Goal: Task Accomplishment & Management: Manage account settings

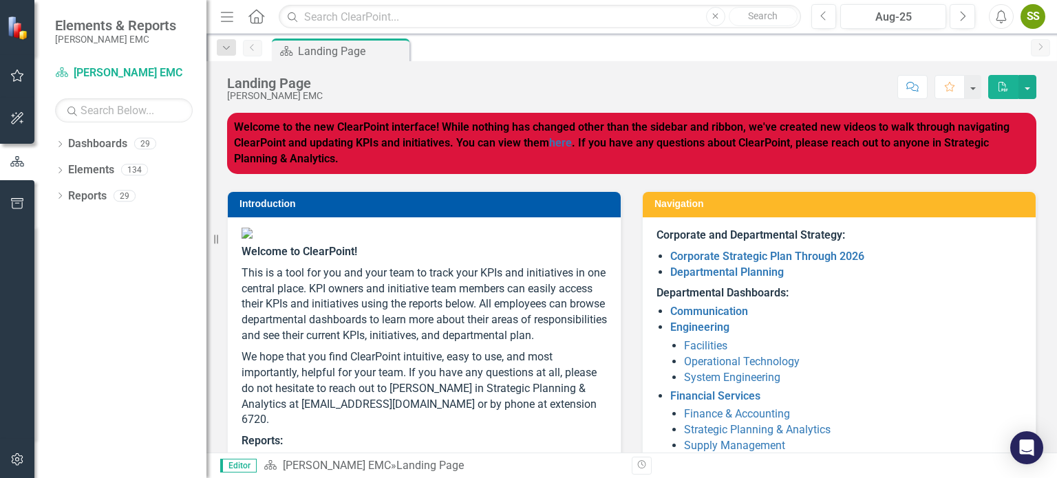
scroll to position [229, 0]
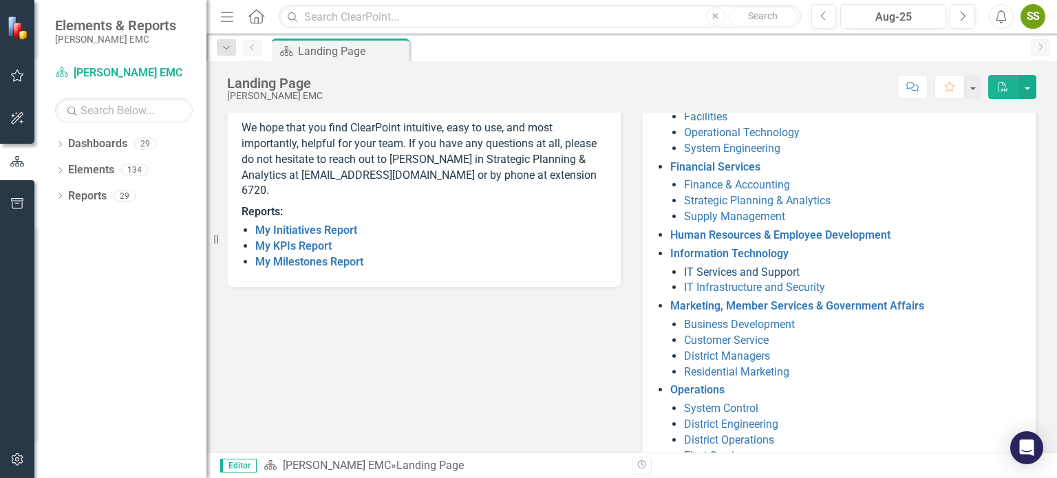
click at [721, 275] on link "IT Services and Support" at bounding box center [742, 272] width 116 height 13
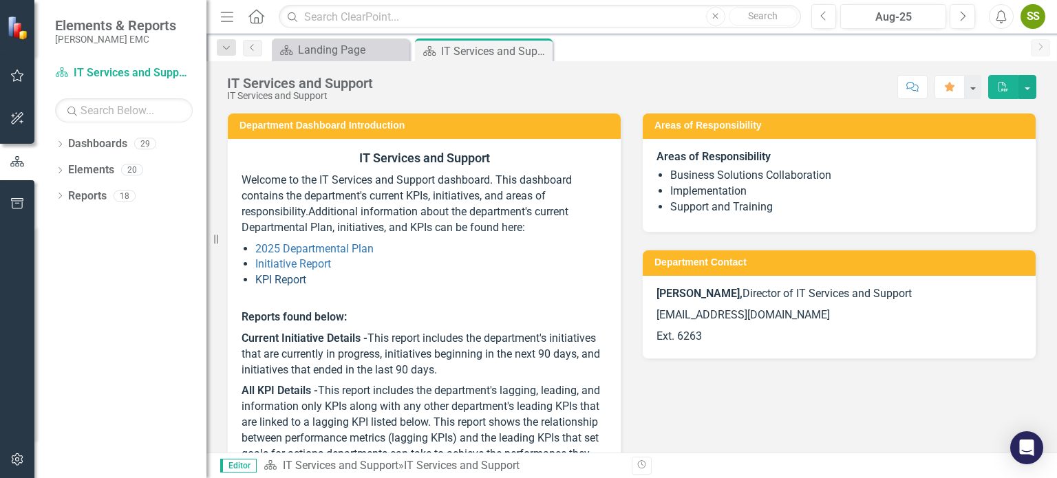
click at [304, 281] on link "KPI Report" at bounding box center [280, 279] width 51 height 13
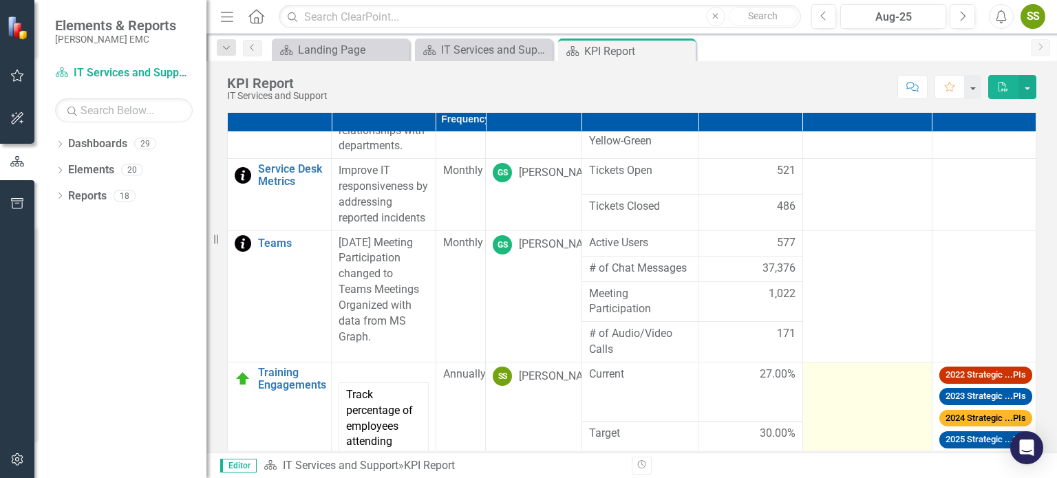
scroll to position [811, 0]
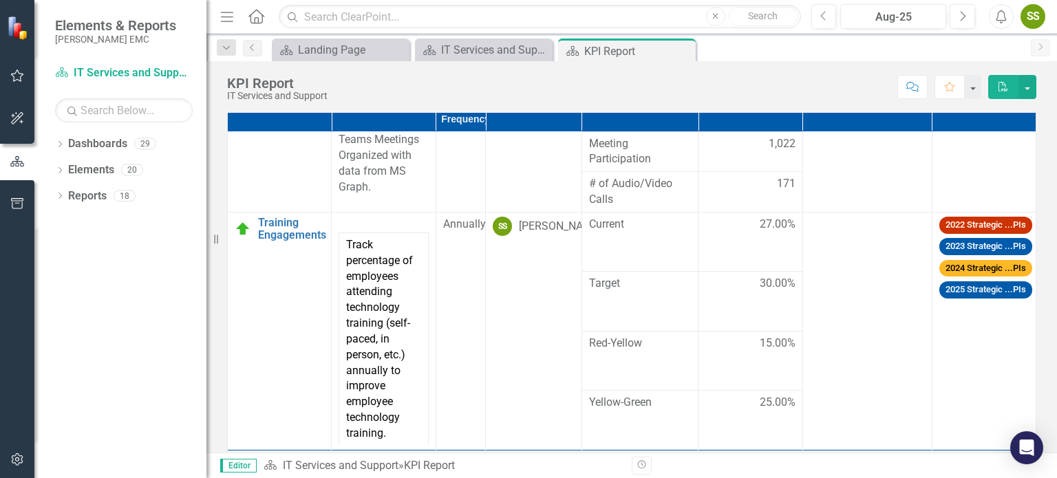
click at [486, 119] on th "Owner" at bounding box center [534, 111] width 96 height 39
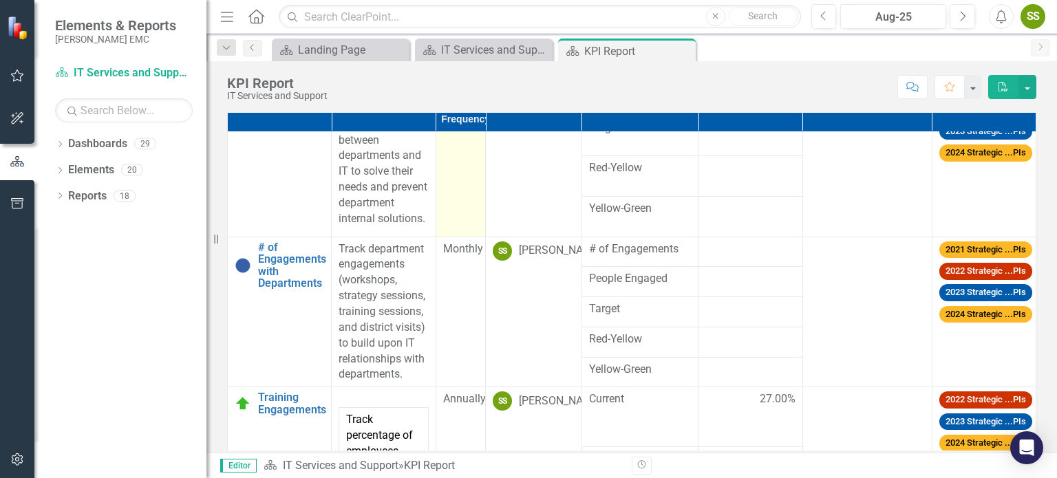
scroll to position [123, 0]
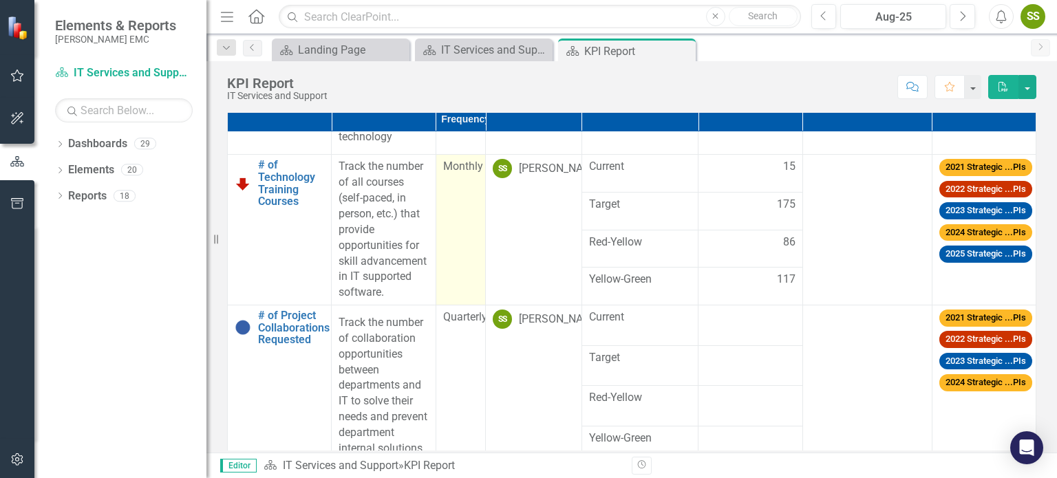
click at [445, 233] on td "Monthly" at bounding box center [461, 230] width 50 height 151
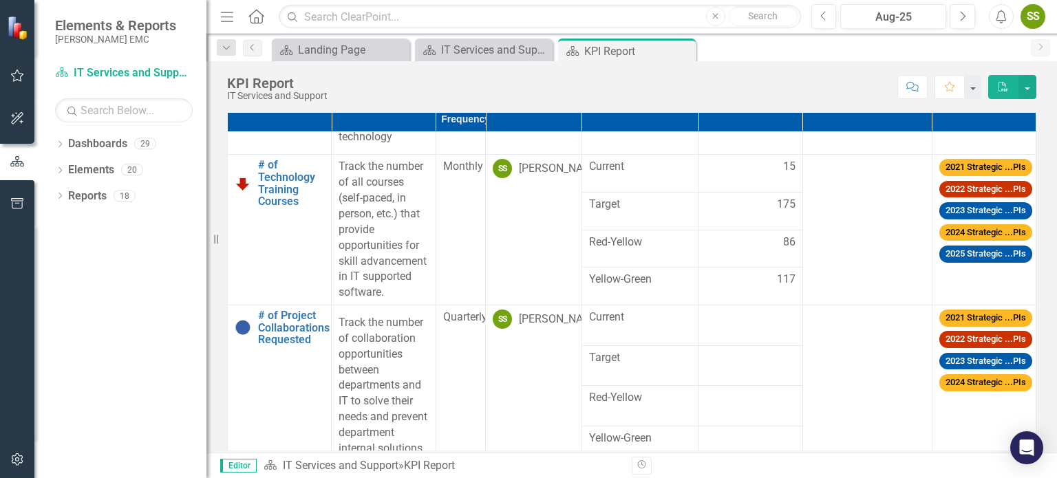
click at [486, 120] on th "Owner Sort Ascending" at bounding box center [534, 111] width 96 height 39
click at [486, 120] on th "Owner Sort Descending" at bounding box center [534, 111] width 96 height 39
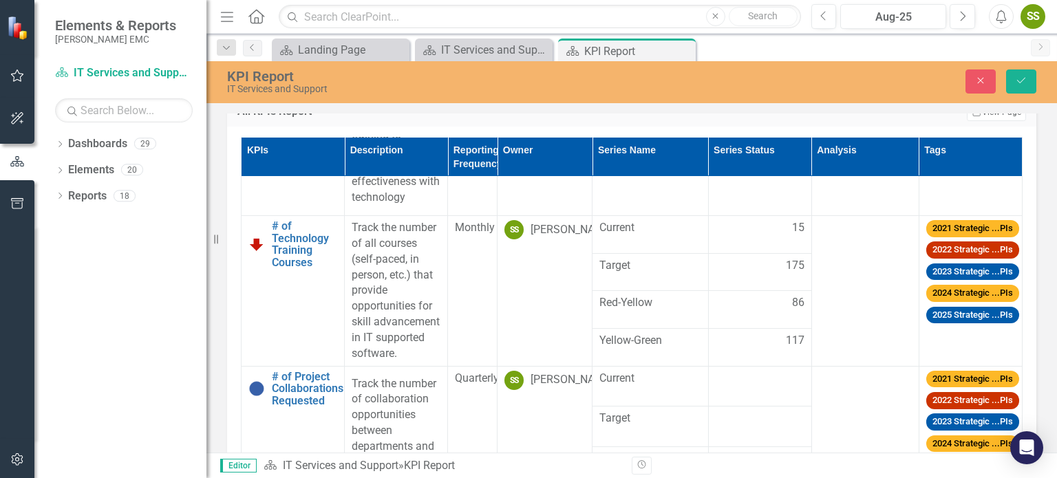
scroll to position [282, 0]
drag, startPoint x: 489, startPoint y: 136, endPoint x: 522, endPoint y: 142, distance: 33.1
click at [522, 137] on tr "KPIs Description Reporting Frequency Owner Series Name Series Status Analysis T…" at bounding box center [632, 137] width 781 height 0
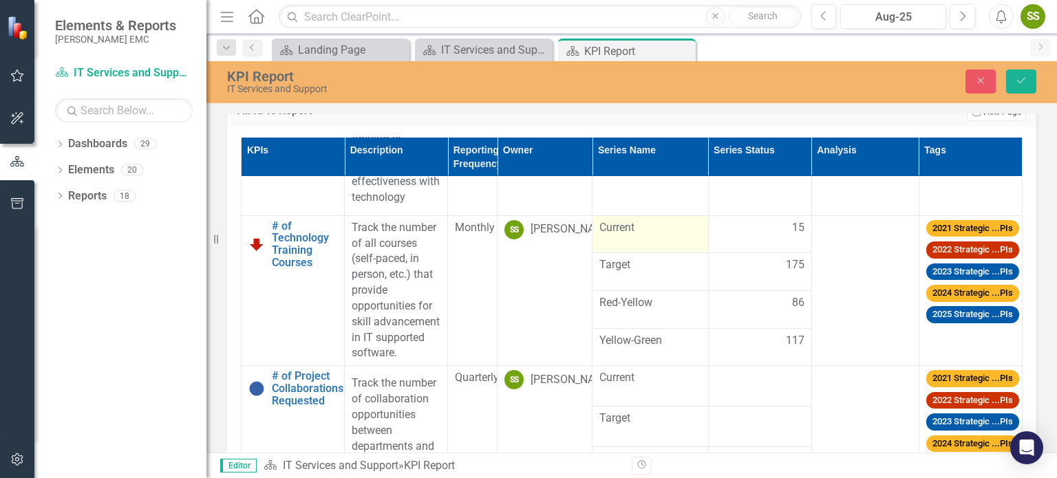
click at [669, 235] on td "Current" at bounding box center [651, 234] width 116 height 38
click at [633, 225] on span "Current" at bounding box center [650, 228] width 101 height 16
click at [633, 224] on span "Current" at bounding box center [650, 228] width 101 height 16
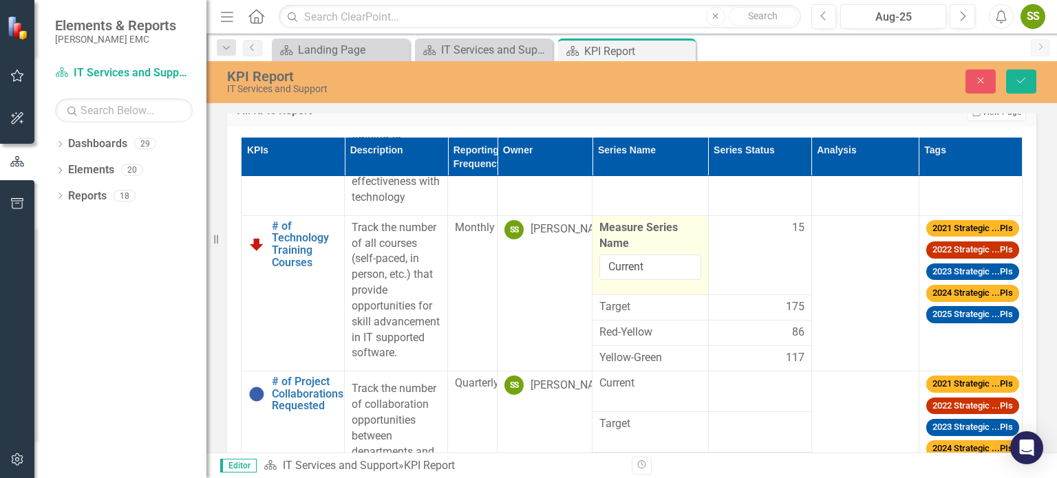
click at [636, 226] on label "Measure Series Name" at bounding box center [650, 236] width 101 height 32
click at [636, 255] on input "Current" at bounding box center [650, 267] width 101 height 25
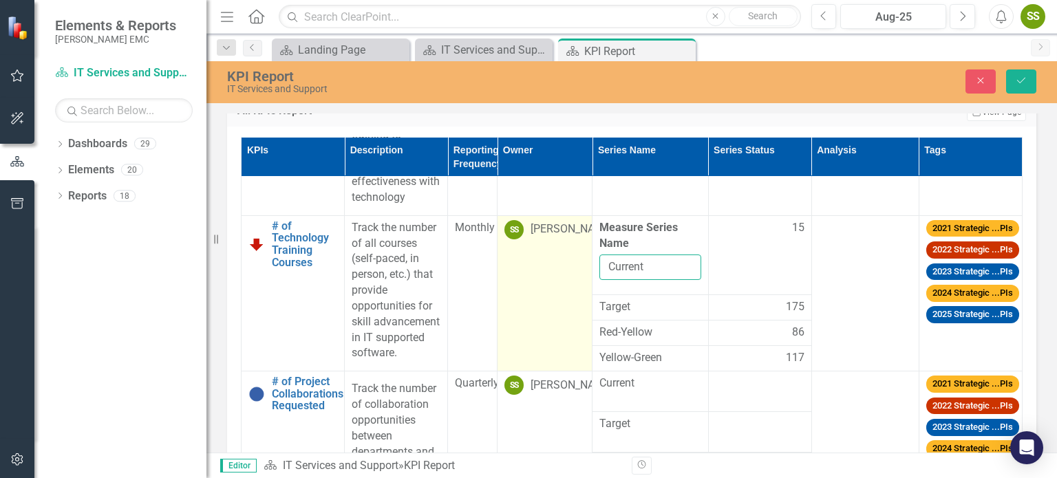
drag, startPoint x: 640, startPoint y: 266, endPoint x: 540, endPoint y: 247, distance: 101.7
click at [540, 247] on tr "# of Technology Training Courses Edit Edit KPI Link Open Element Track the numb…" at bounding box center [632, 255] width 781 height 80
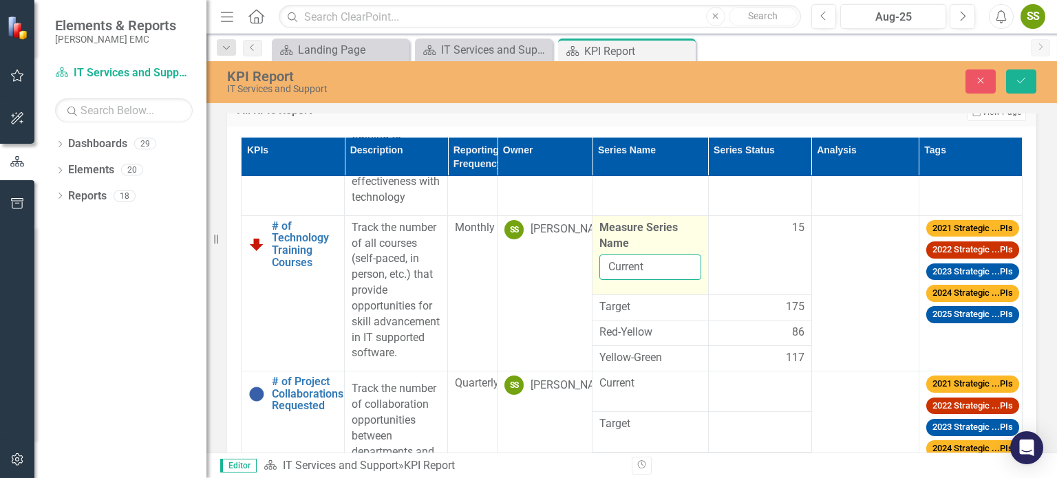
click at [662, 262] on input "Current" at bounding box center [650, 267] width 101 height 25
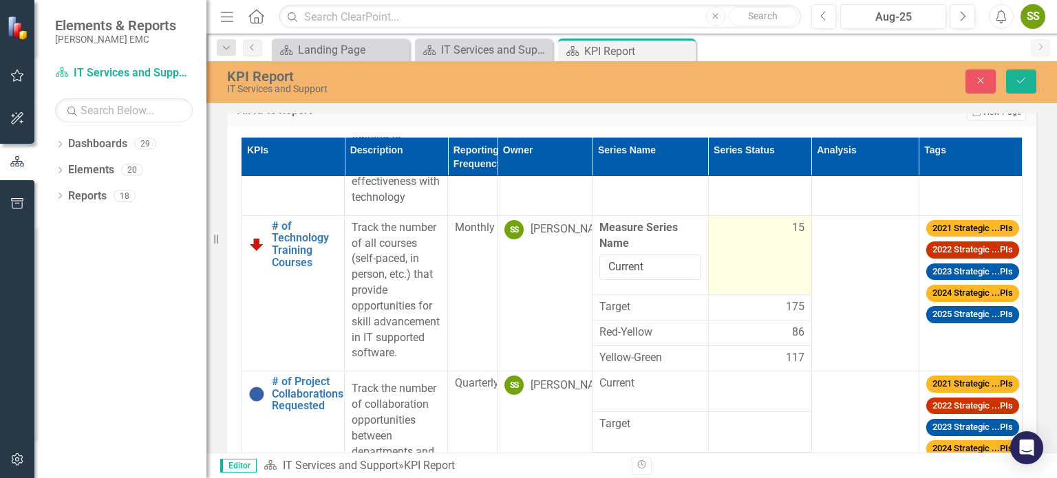
click at [717, 262] on td "15" at bounding box center [759, 255] width 103 height 80
click at [722, 261] on td "15" at bounding box center [759, 255] width 103 height 80
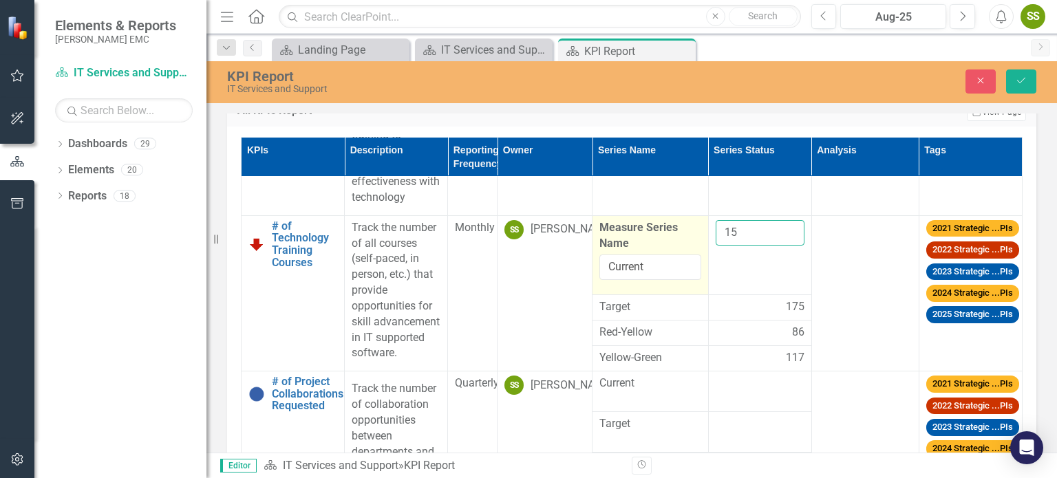
drag, startPoint x: 746, startPoint y: 239, endPoint x: 642, endPoint y: 225, distance: 104.9
click at [644, 224] on tr "# of Technology Training Courses Edit Edit KPI Link Open Element Track the numb…" at bounding box center [632, 255] width 781 height 80
type input "251"
click at [1006, 70] on button "Save" at bounding box center [1021, 82] width 30 height 24
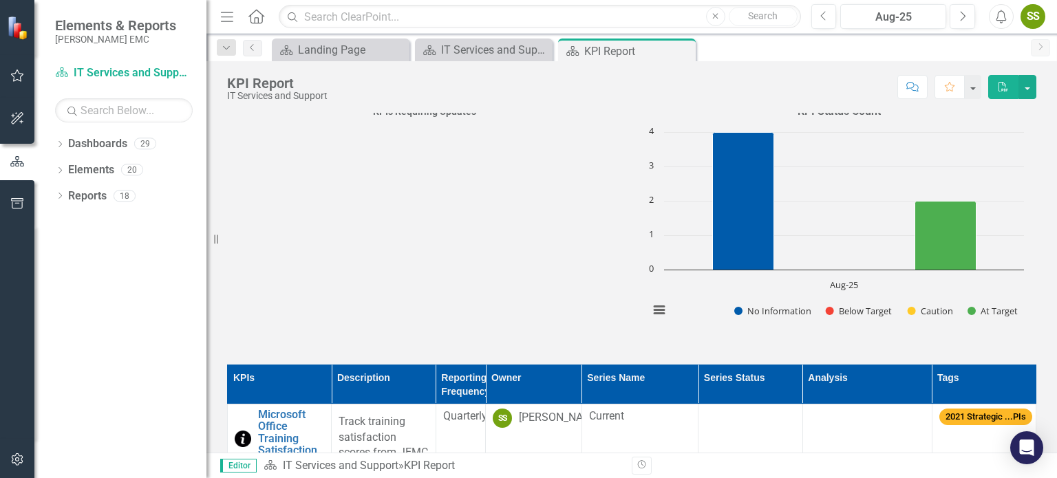
scroll to position [0, 0]
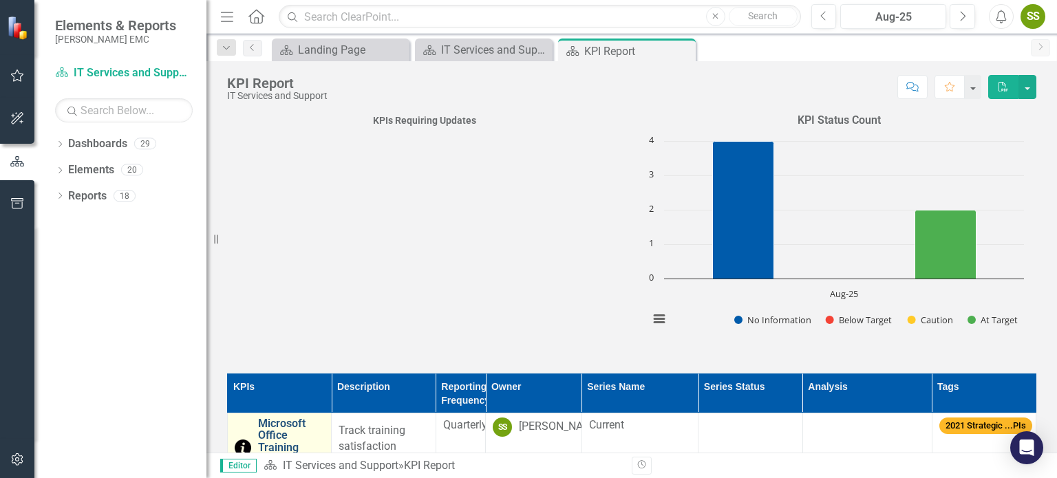
click at [285, 440] on link "Microsoft Office Training Satisfaction Score" at bounding box center [291, 448] width 66 height 61
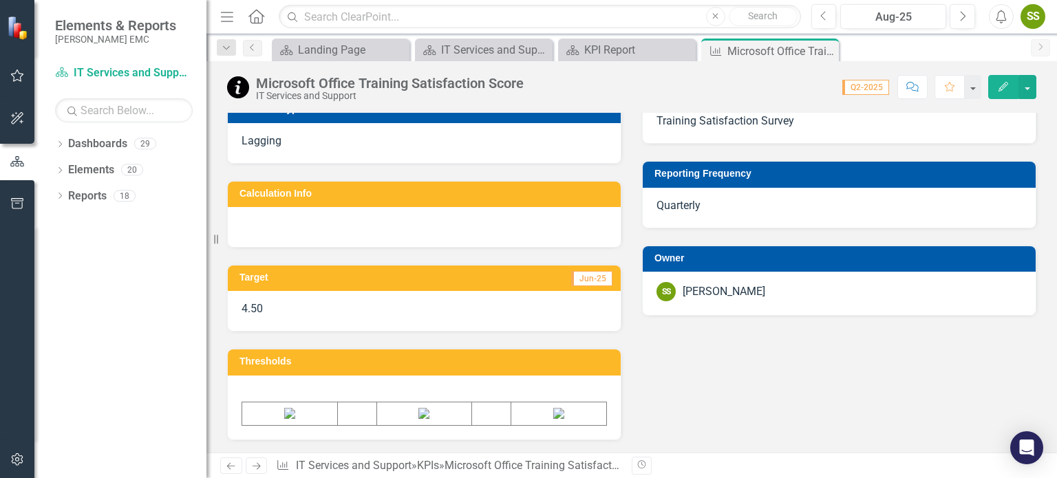
scroll to position [814, 0]
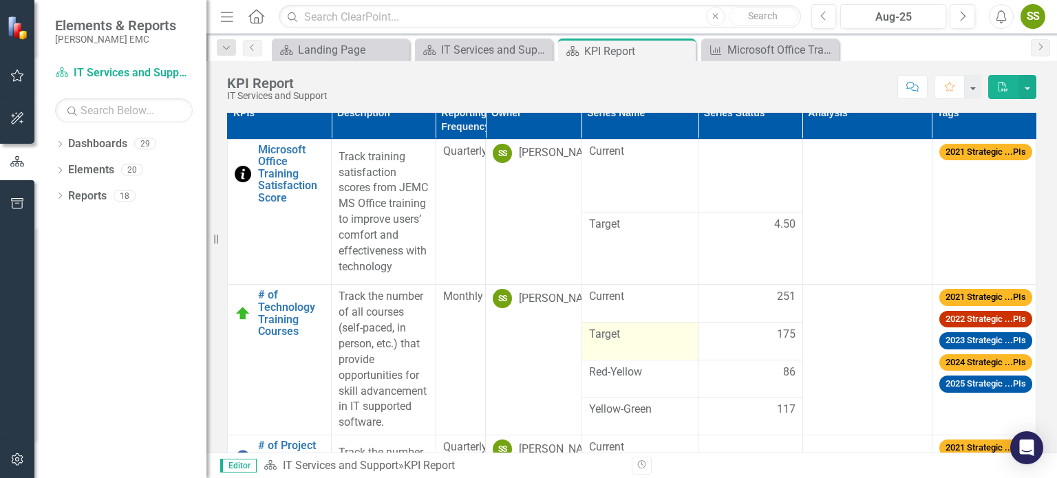
scroll to position [326, 0]
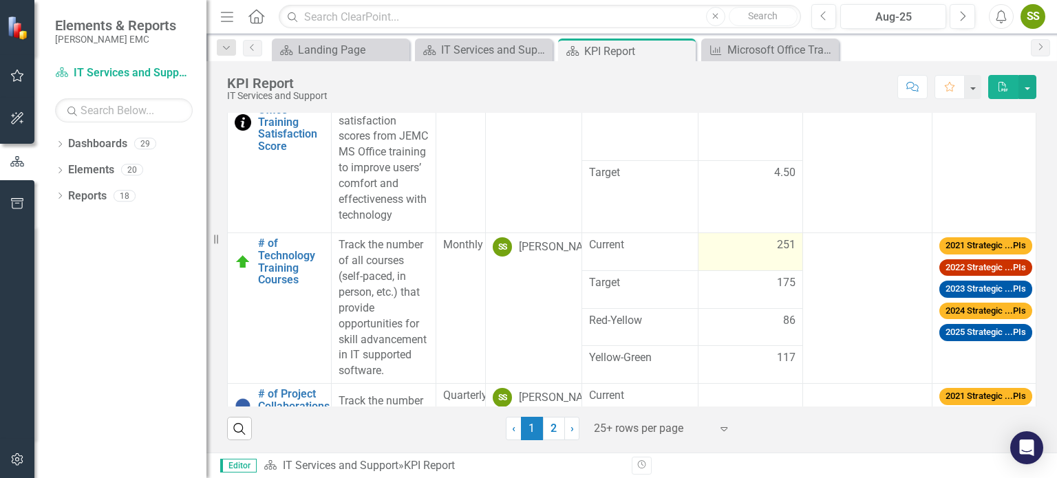
click at [735, 254] on div "251" at bounding box center [750, 245] width 89 height 17
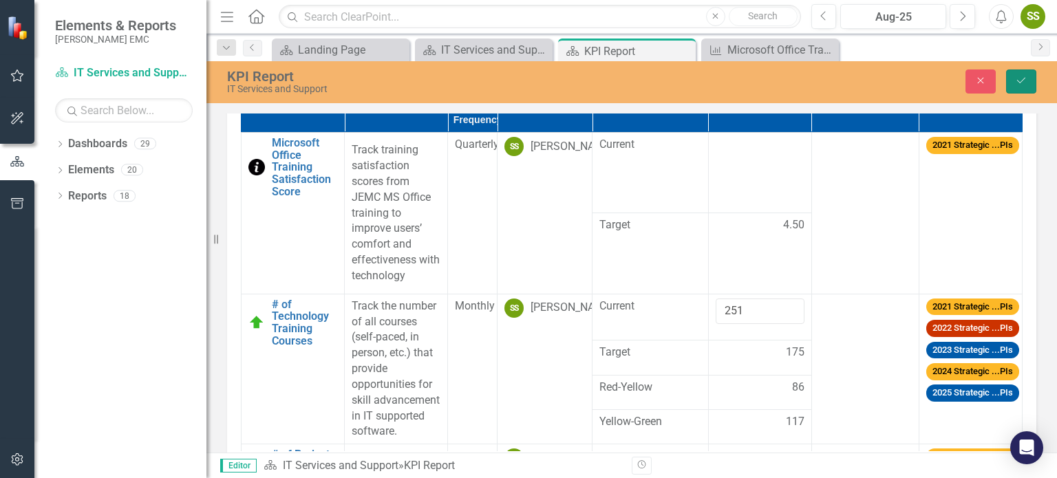
click at [1024, 87] on button "Save" at bounding box center [1021, 82] width 30 height 24
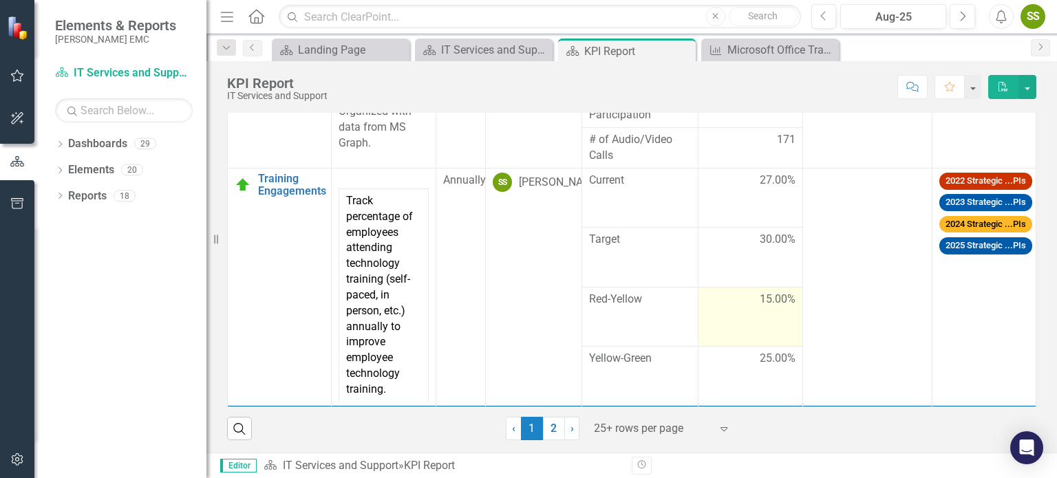
scroll to position [811, 0]
